Goal: Find specific fact: Find specific fact

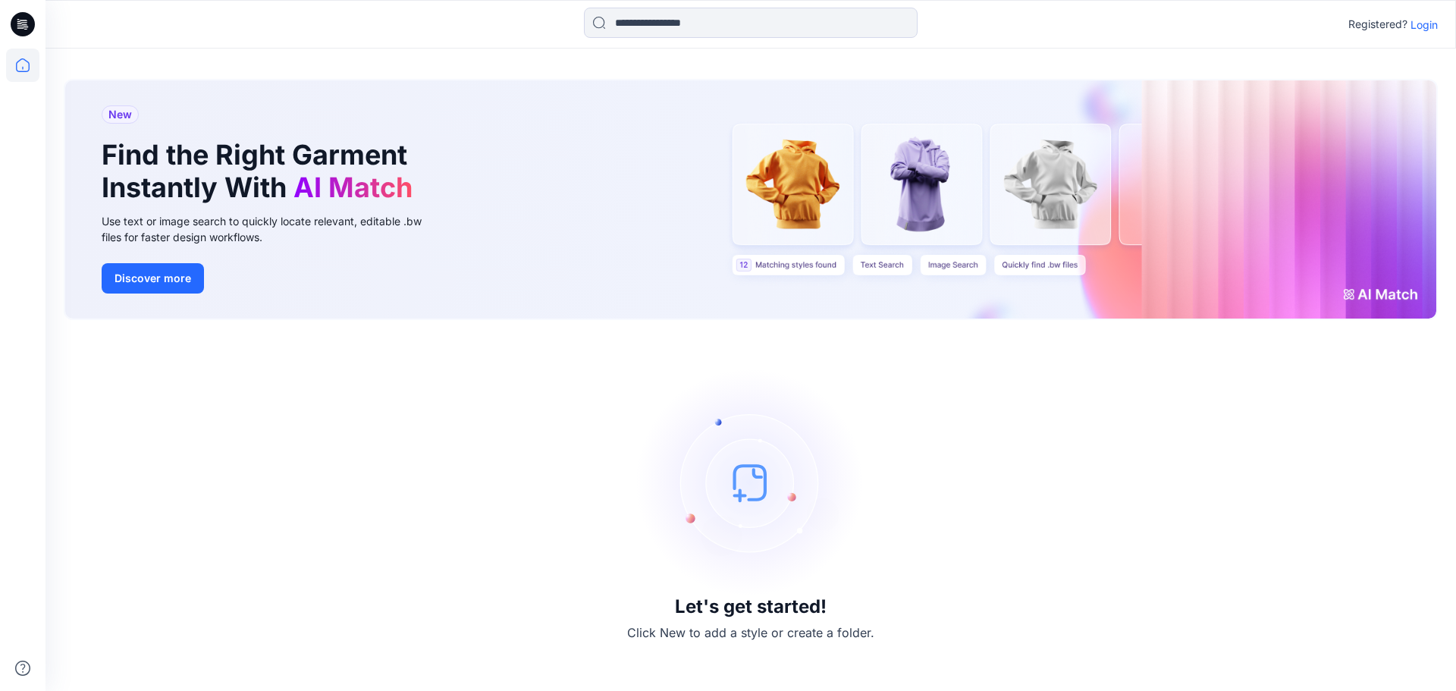
click at [1427, 26] on p "Login" at bounding box center [1424, 25] width 27 height 16
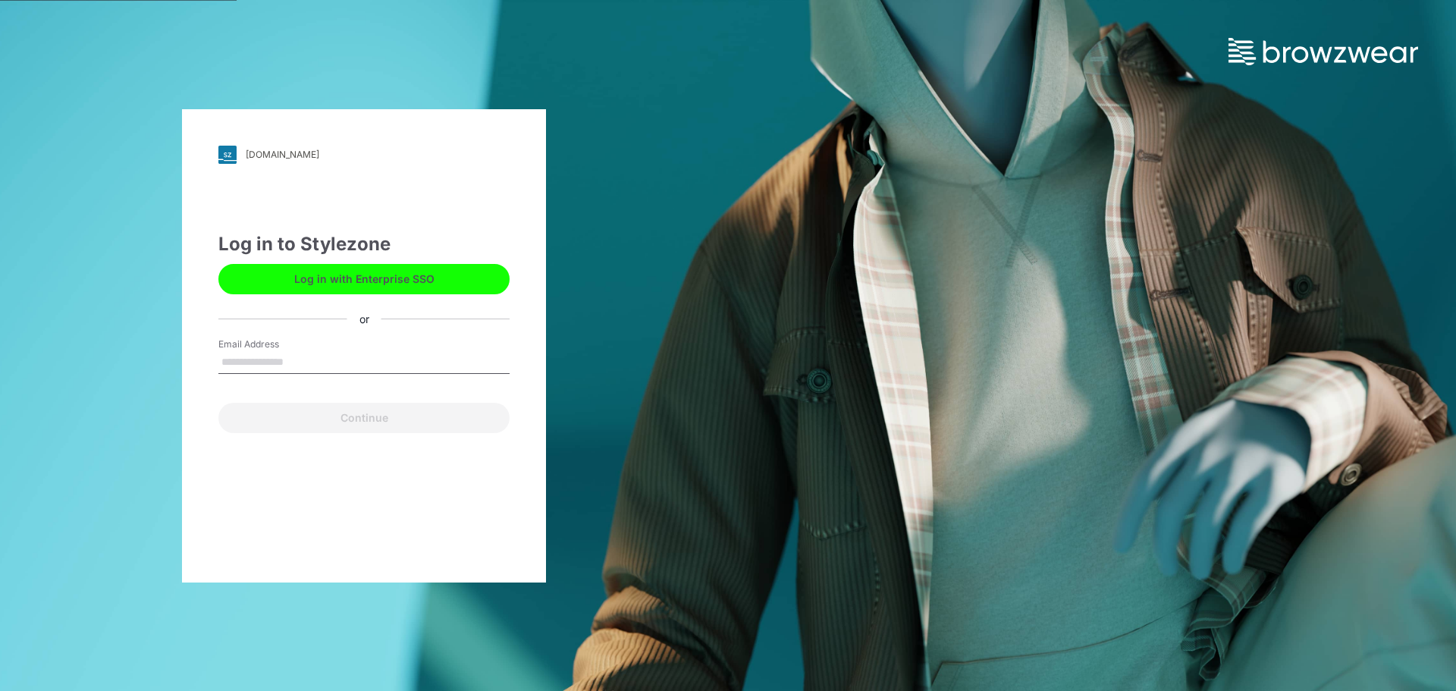
click at [312, 366] on input "Email Address" at bounding box center [363, 362] width 291 height 23
type input "**********"
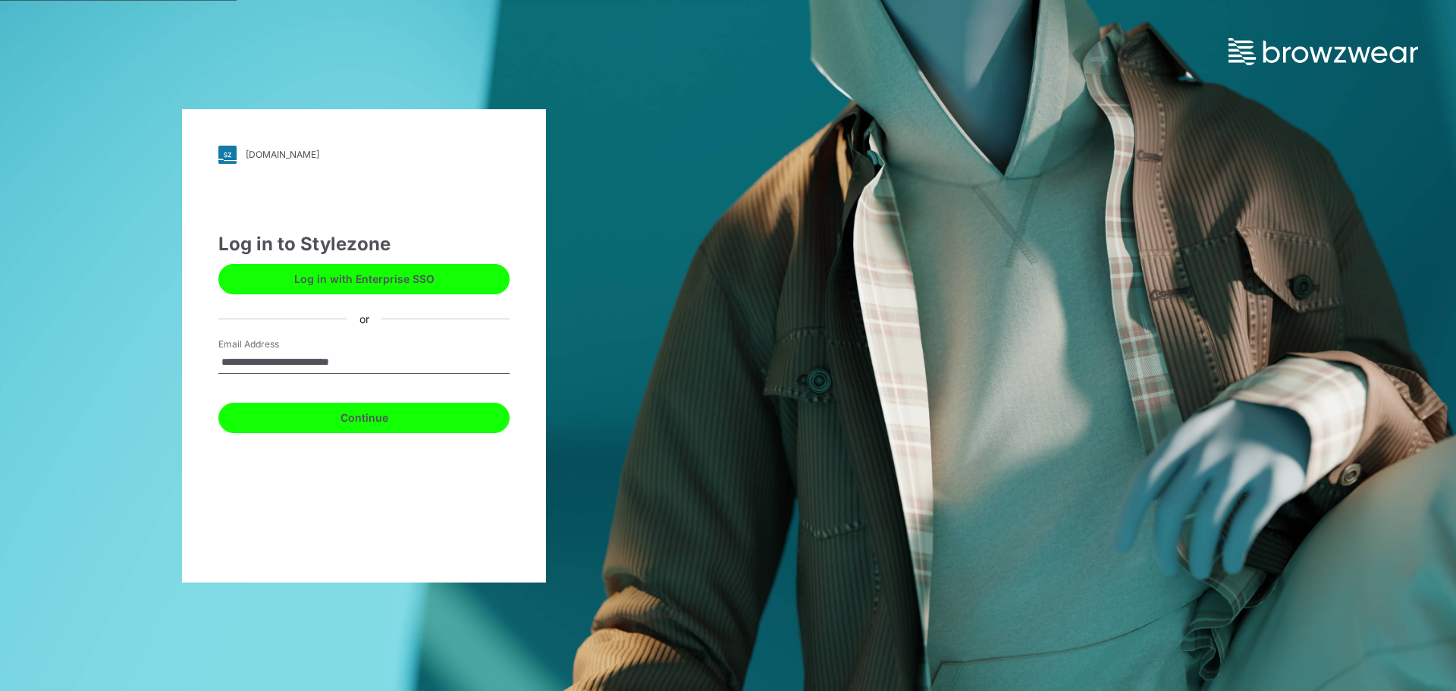
click at [314, 428] on button "Continue" at bounding box center [363, 418] width 291 height 30
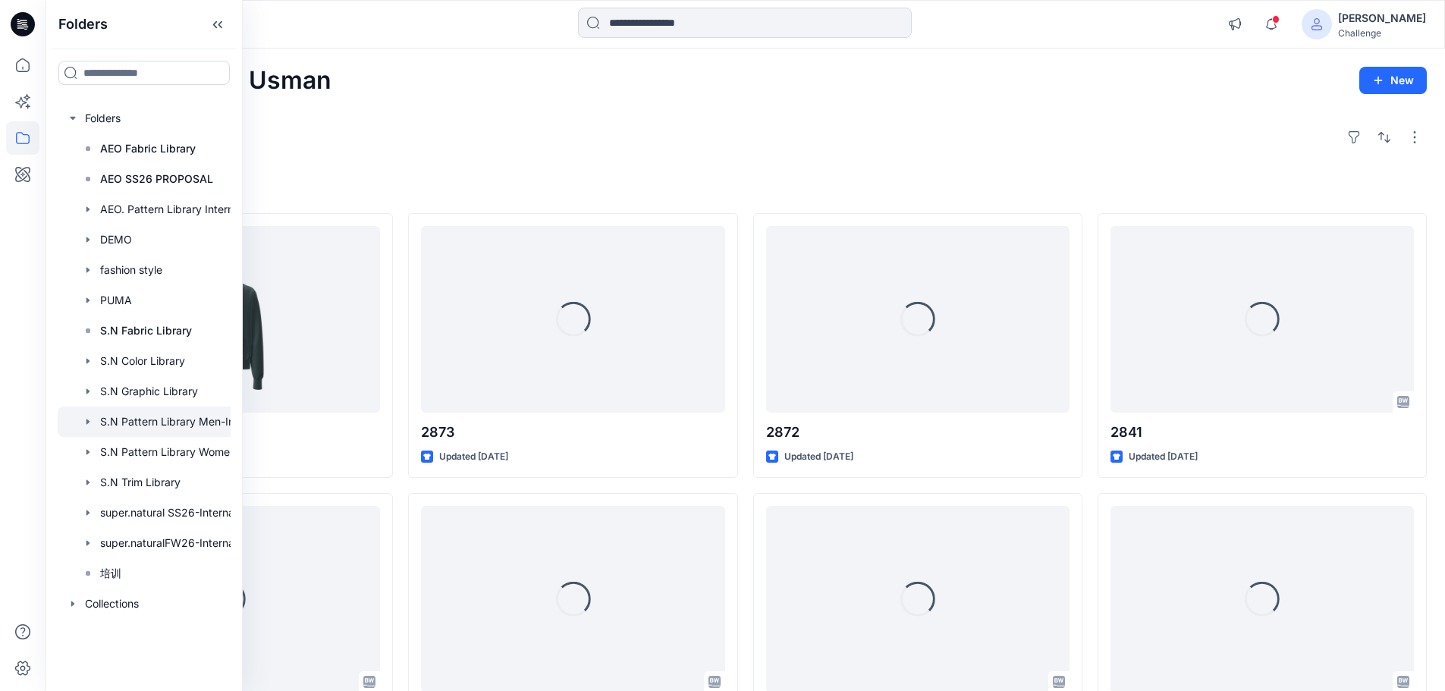
click at [162, 413] on div at bounding box center [164, 422] width 212 height 30
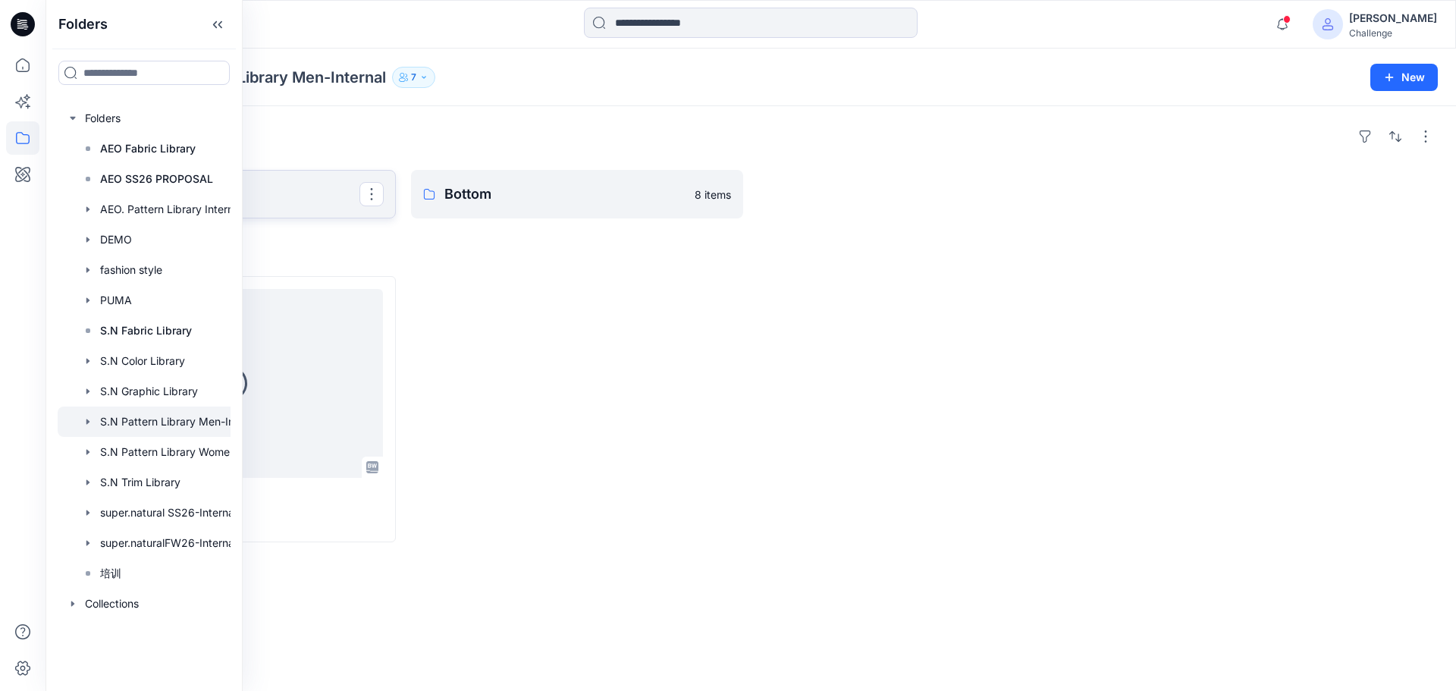
click at [256, 200] on p "Top" at bounding box center [228, 194] width 262 height 21
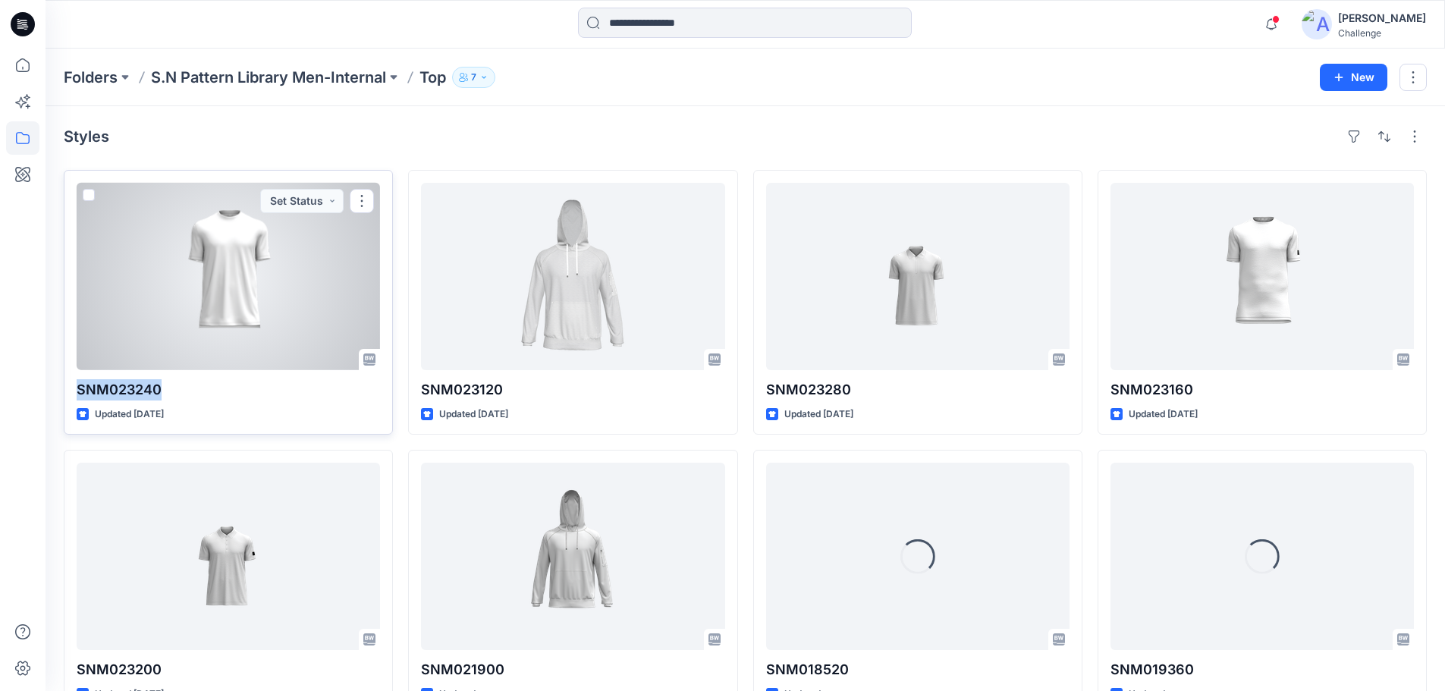
drag, startPoint x: 159, startPoint y: 390, endPoint x: 74, endPoint y: 398, distance: 85.4
click at [74, 398] on div "SNM023240 Updated [DATE] Set Status" at bounding box center [228, 302] width 329 height 265
copy p "SNM023240"
